Goal: Obtain resource: Download file/media

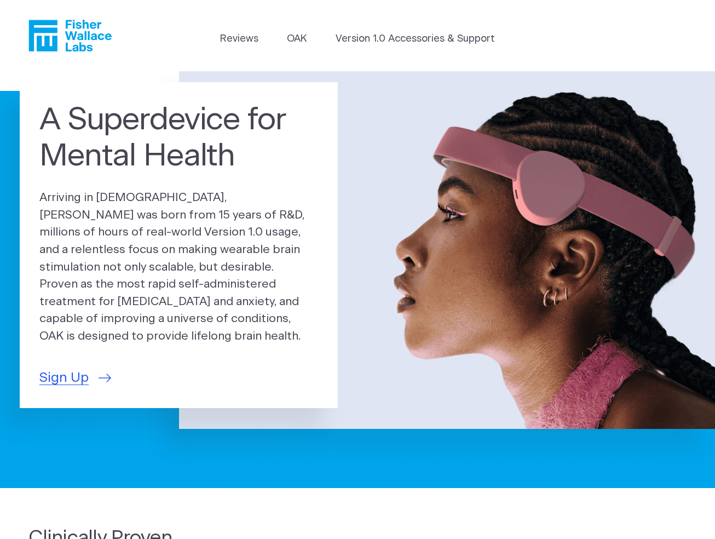
scroll to position [2, 0]
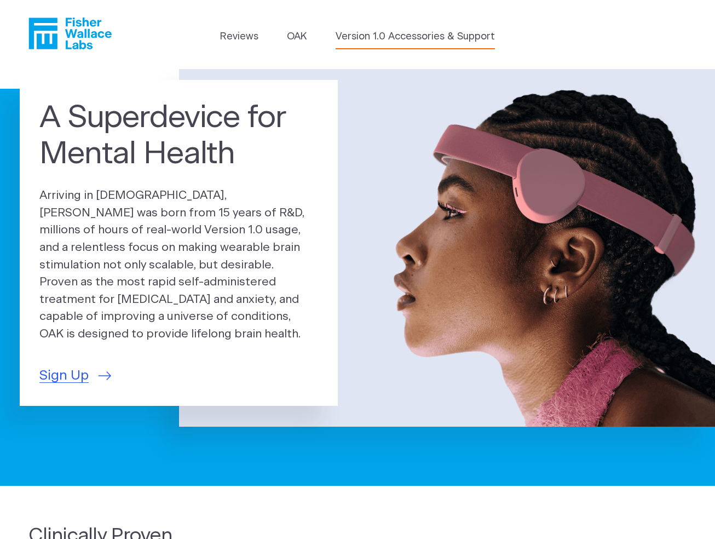
click at [419, 38] on link "Version 1.0 Accessories & Support" at bounding box center [415, 37] width 159 height 15
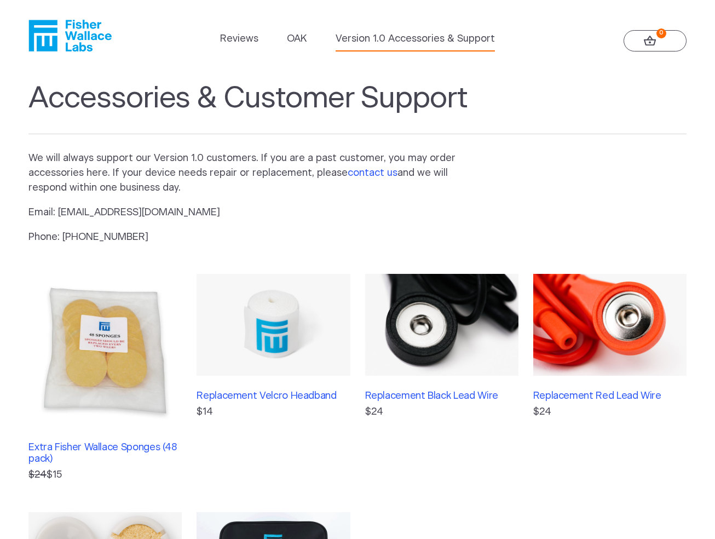
click at [362, 172] on link "contact us" at bounding box center [373, 173] width 50 height 10
click at [297, 39] on link "OAK" at bounding box center [297, 39] width 20 height 15
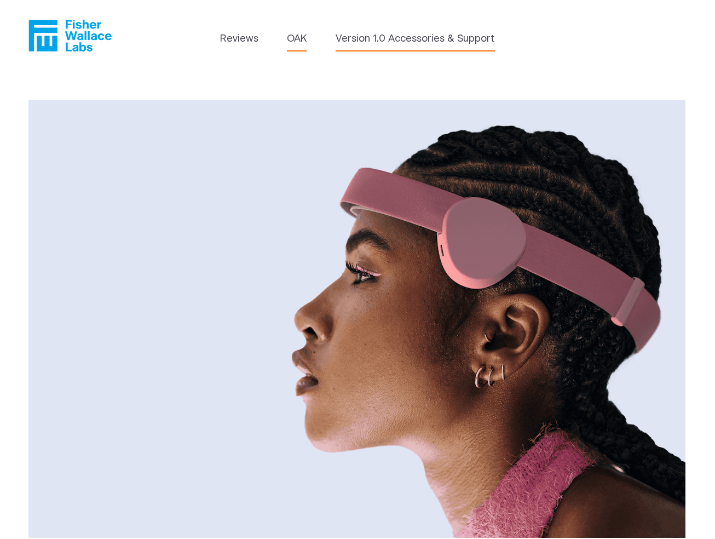
click at [380, 39] on link "Version 1.0 Accessories & Support" at bounding box center [415, 39] width 159 height 15
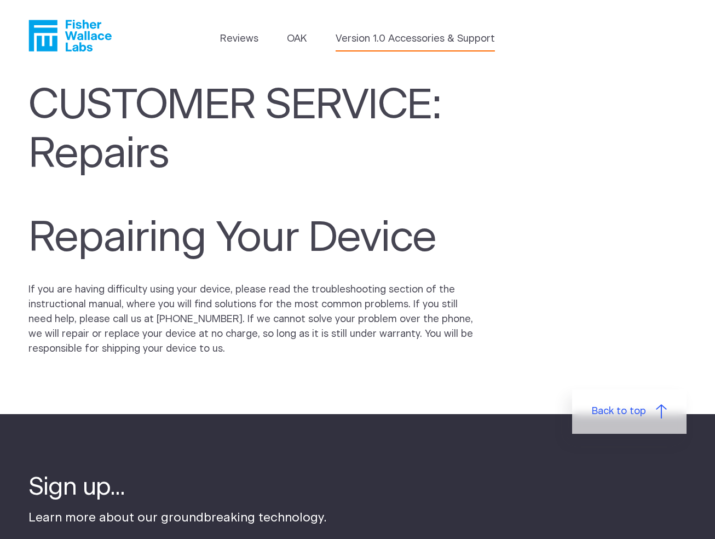
click at [447, 38] on link "Version 1.0 Accessories & Support" at bounding box center [415, 39] width 159 height 15
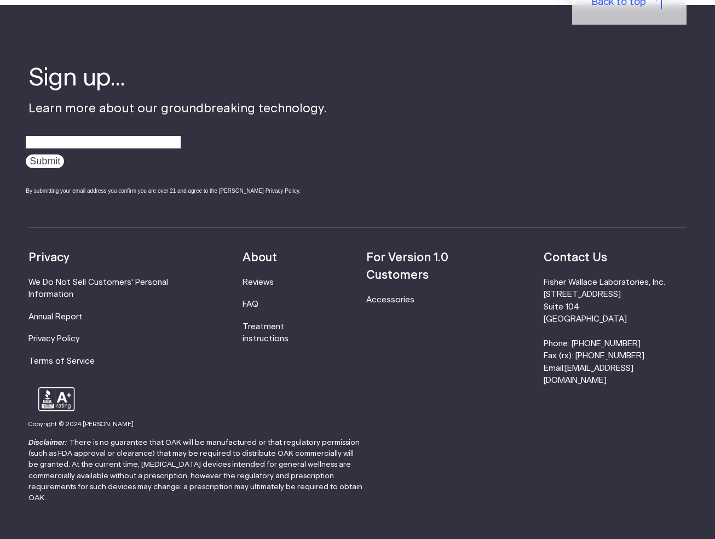
scroll to position [698, 0]
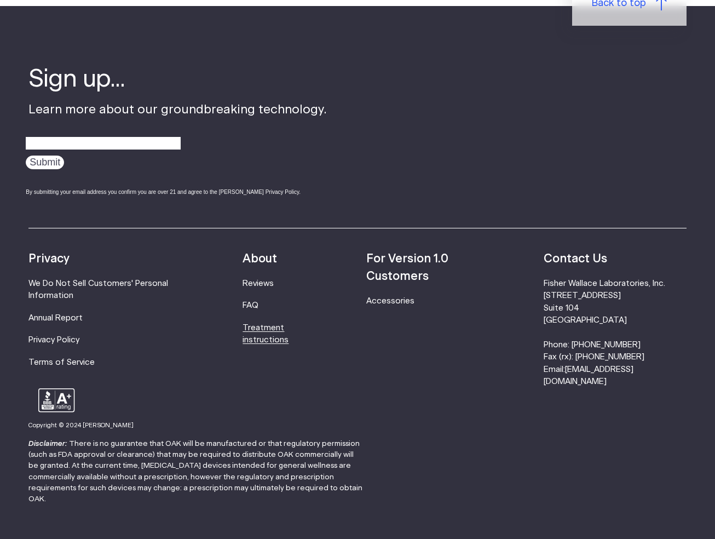
click at [288, 324] on link "Treatment instructions" at bounding box center [265, 334] width 46 height 20
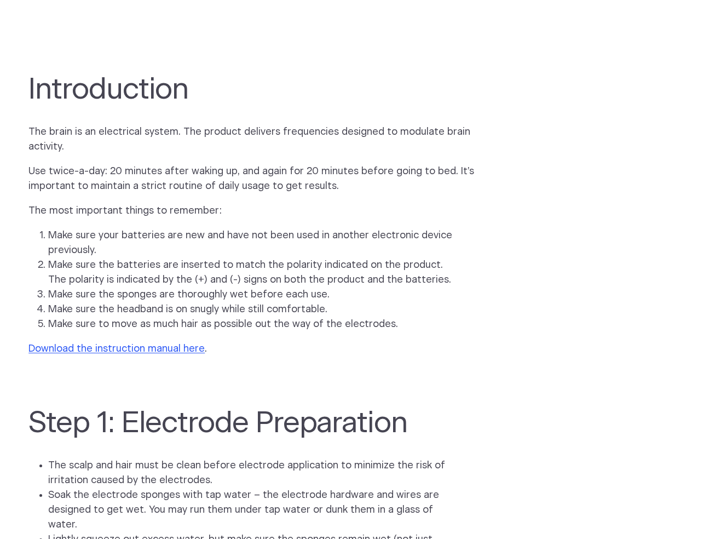
scroll to position [719, 0]
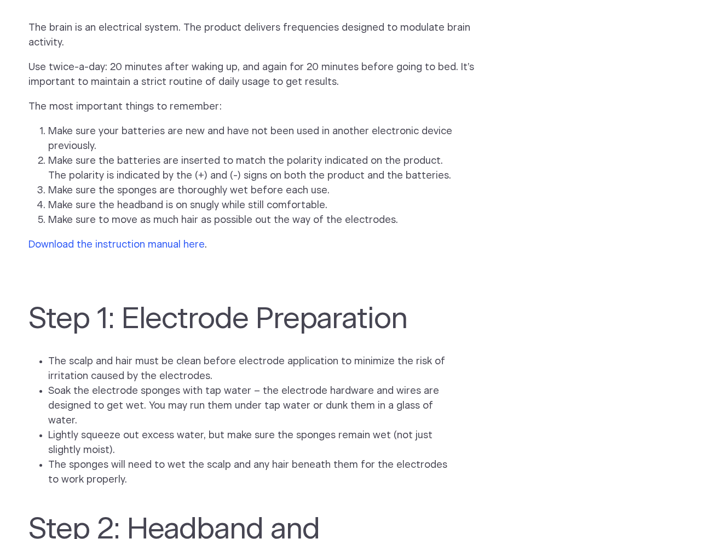
click at [135, 245] on link "Download the instruction manual here" at bounding box center [116, 245] width 176 height 10
